Goal: Task Accomplishment & Management: Manage account settings

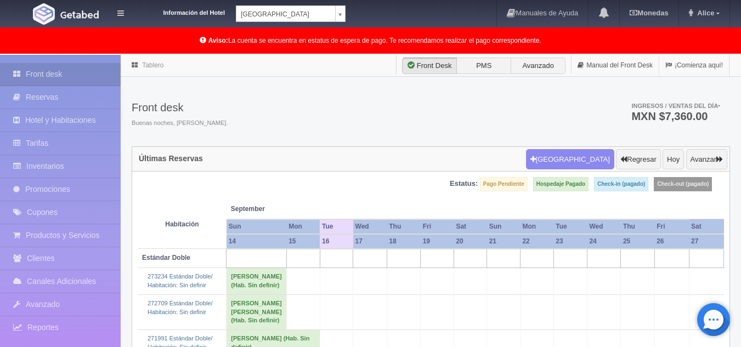
click at [345, 55] on body "Información del Hotel [GEOGRAPHIC_DATA] Campeche [GEOGRAPHIC_DATA] Campeche [GE…" at bounding box center [370, 348] width 741 height 587
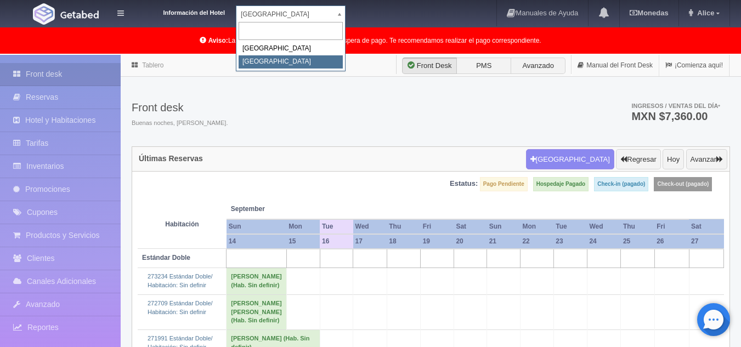
select select "375"
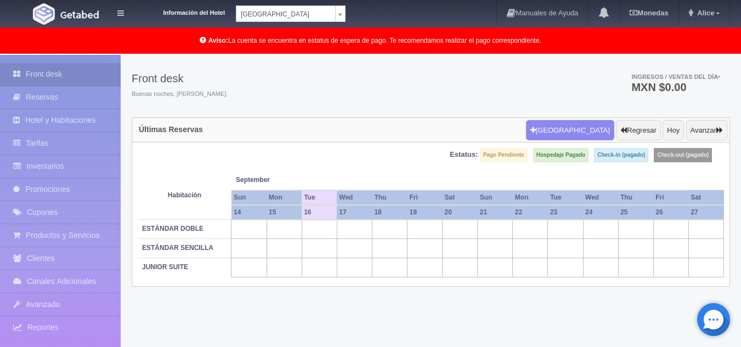
scroll to position [56, 0]
